Goal: Task Accomplishment & Management: Use online tool/utility

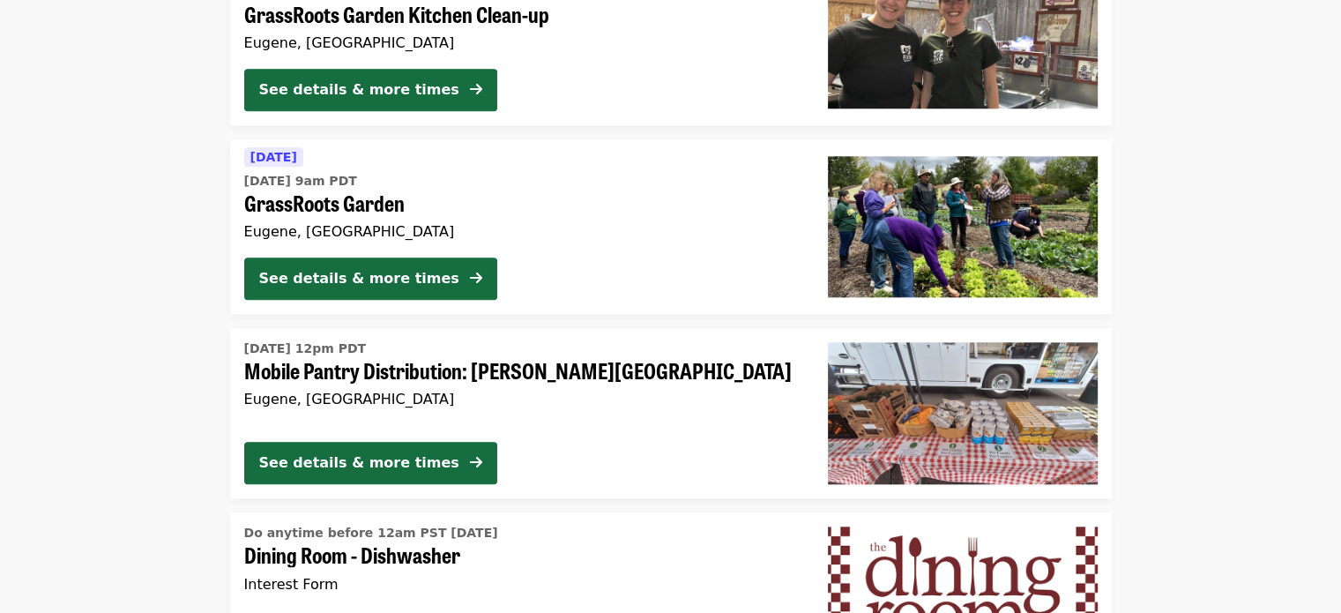
scroll to position [1940, 0]
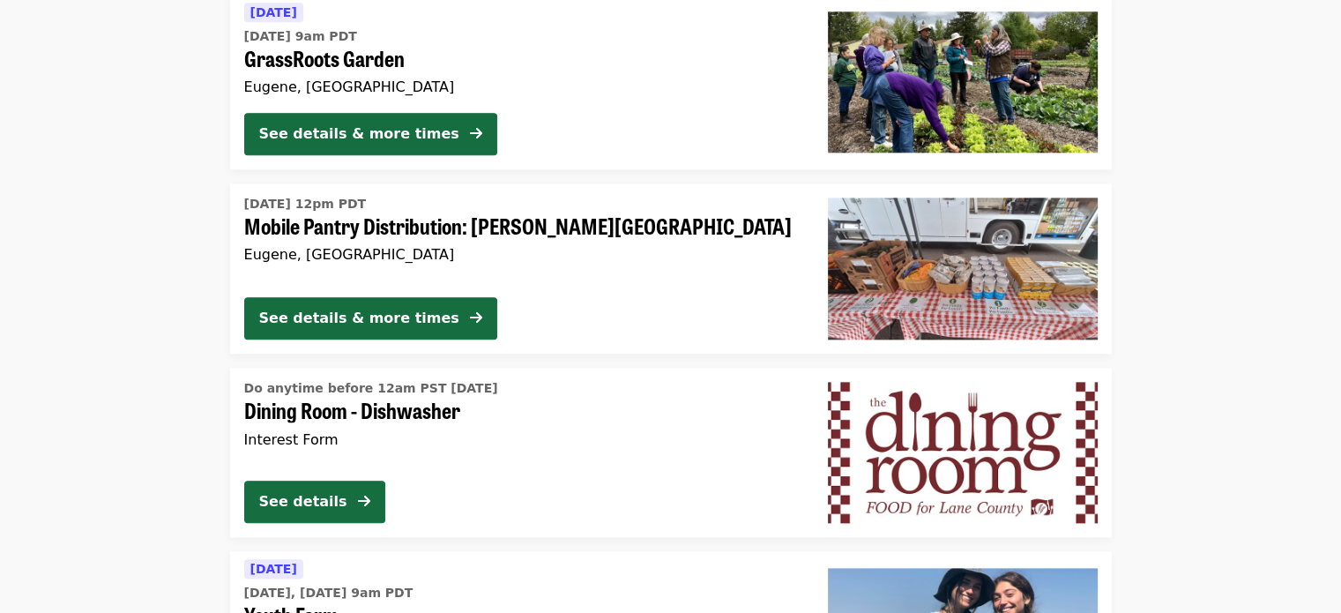
click at [500, 232] on span "Mobile Pantry Distribution: [PERSON_NAME][GEOGRAPHIC_DATA]" at bounding box center [521, 226] width 555 height 26
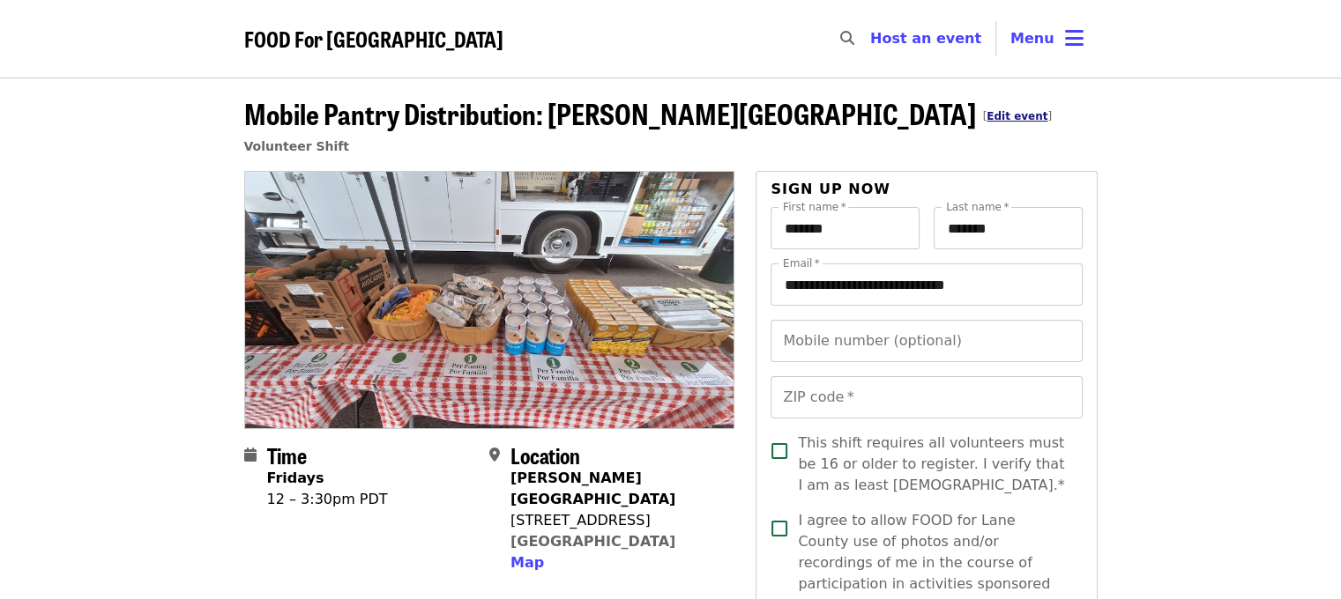
click at [987, 123] on link "Edit event" at bounding box center [1017, 116] width 61 height 12
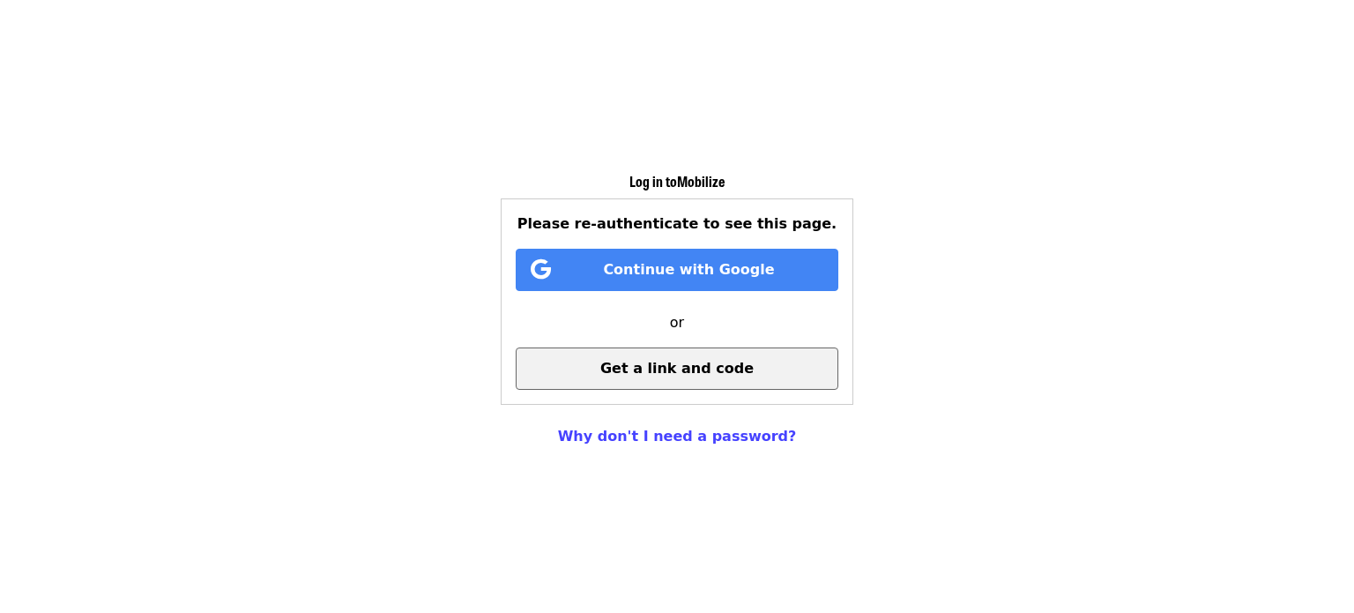
click at [695, 360] on span "Get a link and code" at bounding box center [676, 368] width 153 height 17
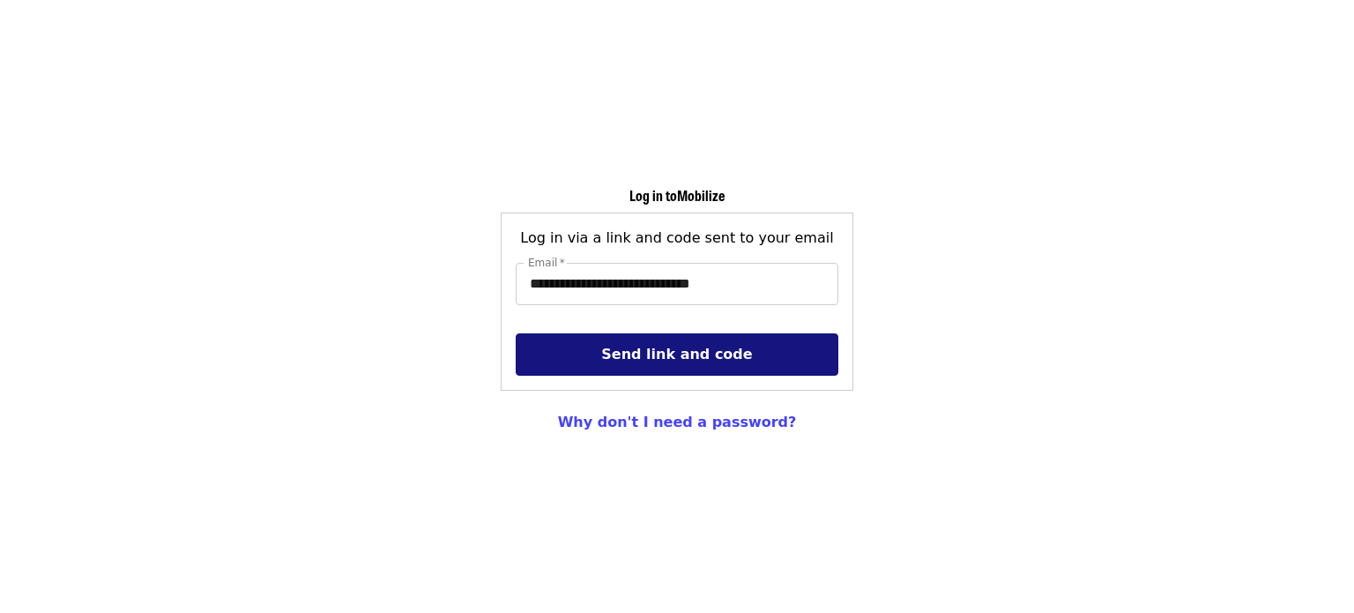
click at [693, 360] on span "Send link and code" at bounding box center [676, 354] width 151 height 17
